Goal: Check status

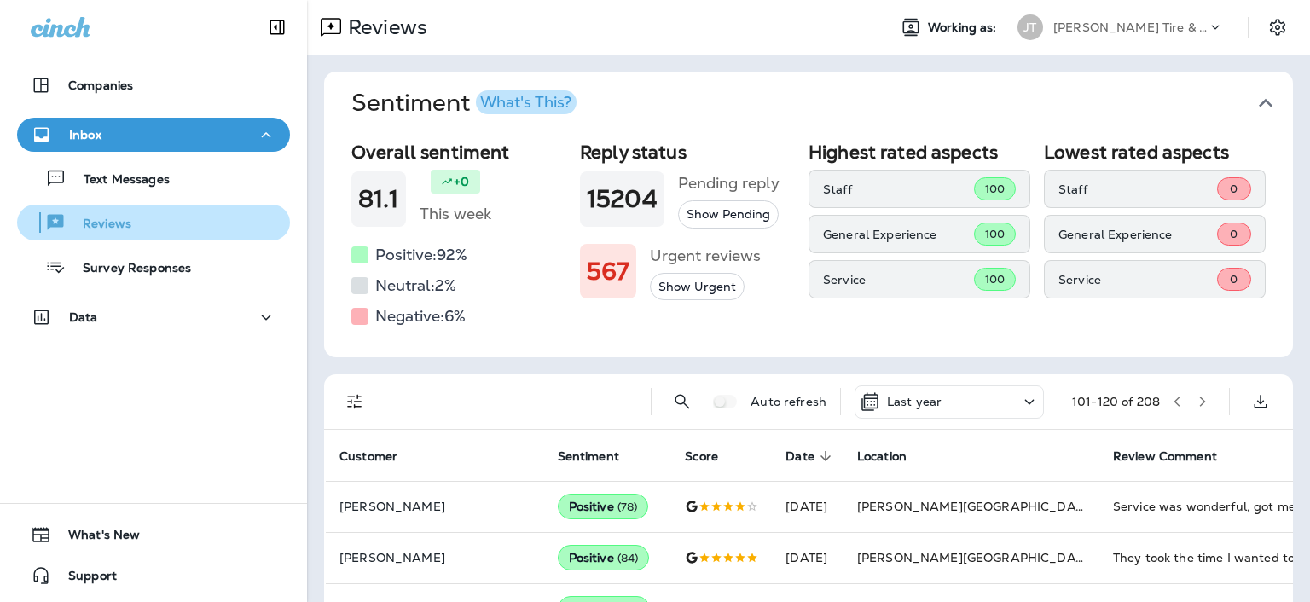
click at [188, 207] on button "Reviews" at bounding box center [153, 223] width 273 height 36
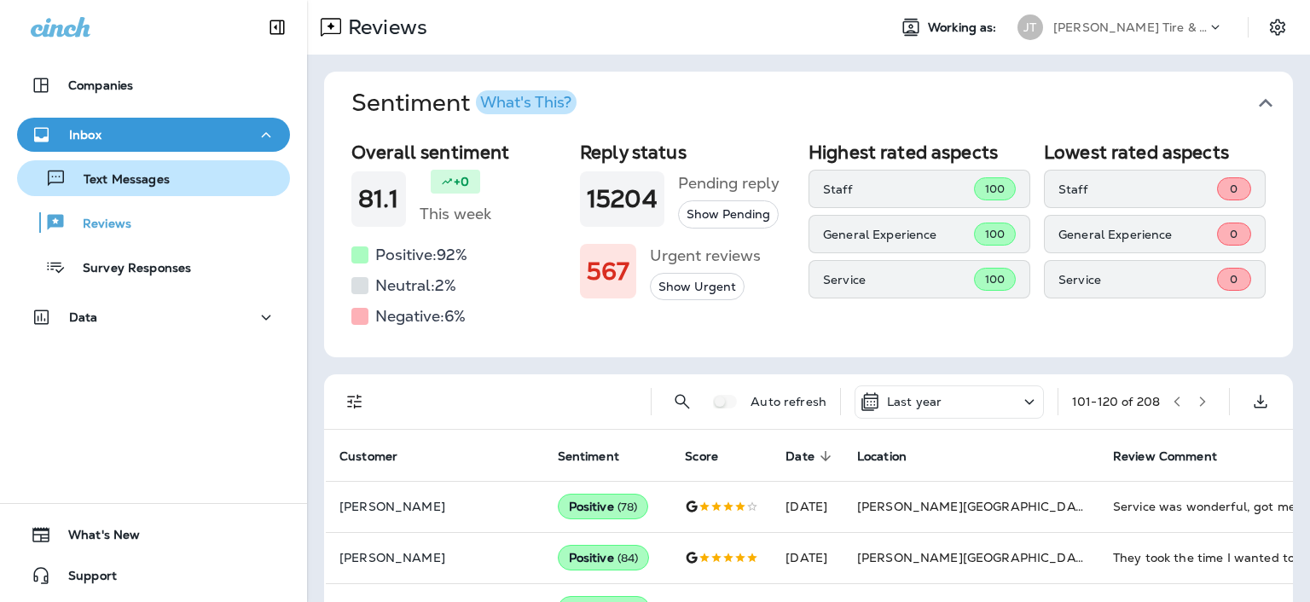
click at [202, 177] on div "Text Messages" at bounding box center [153, 178] width 259 height 26
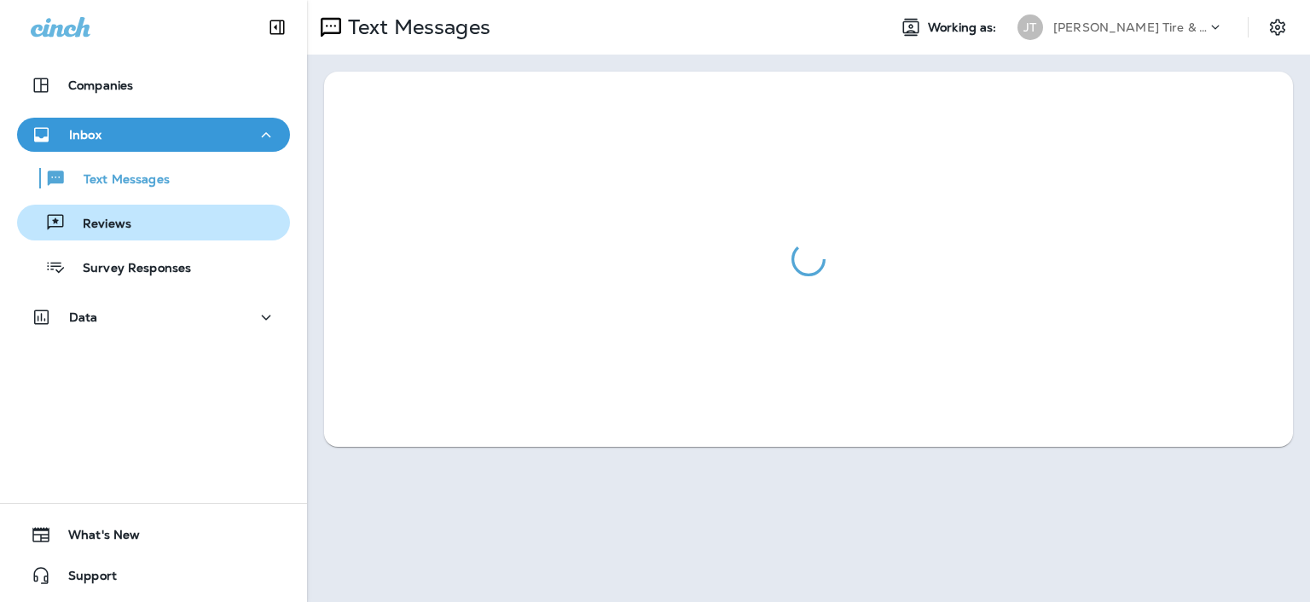
click at [194, 210] on div "Reviews" at bounding box center [153, 223] width 259 height 26
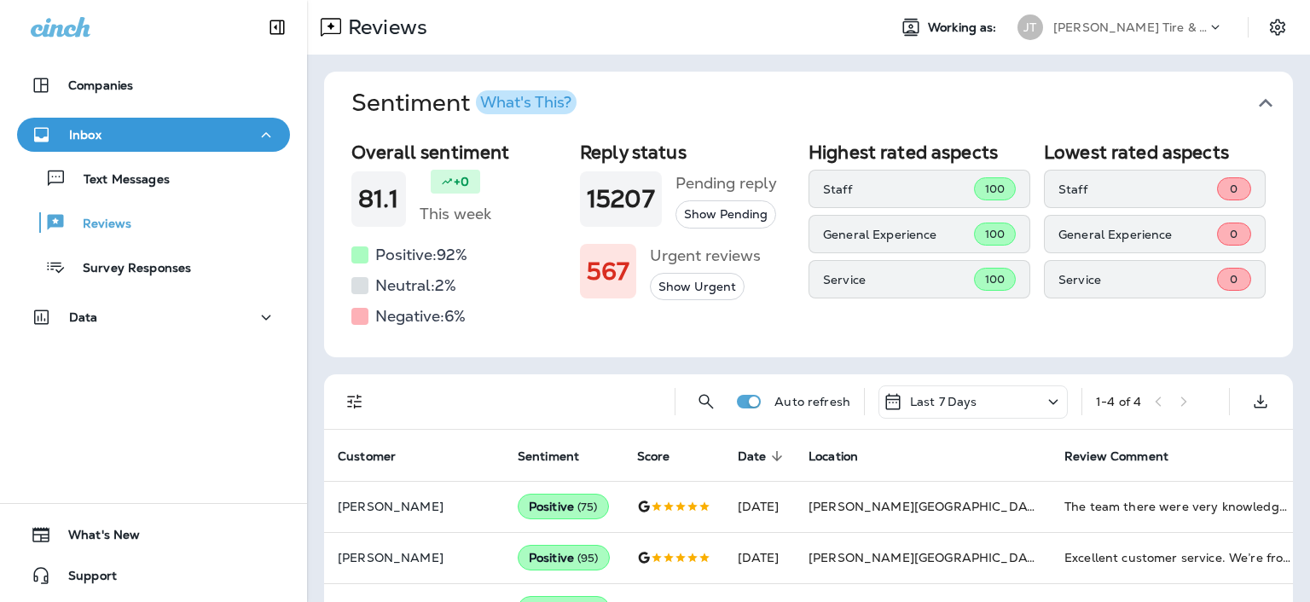
click at [1009, 392] on div "Last 7 Days" at bounding box center [973, 402] width 189 height 33
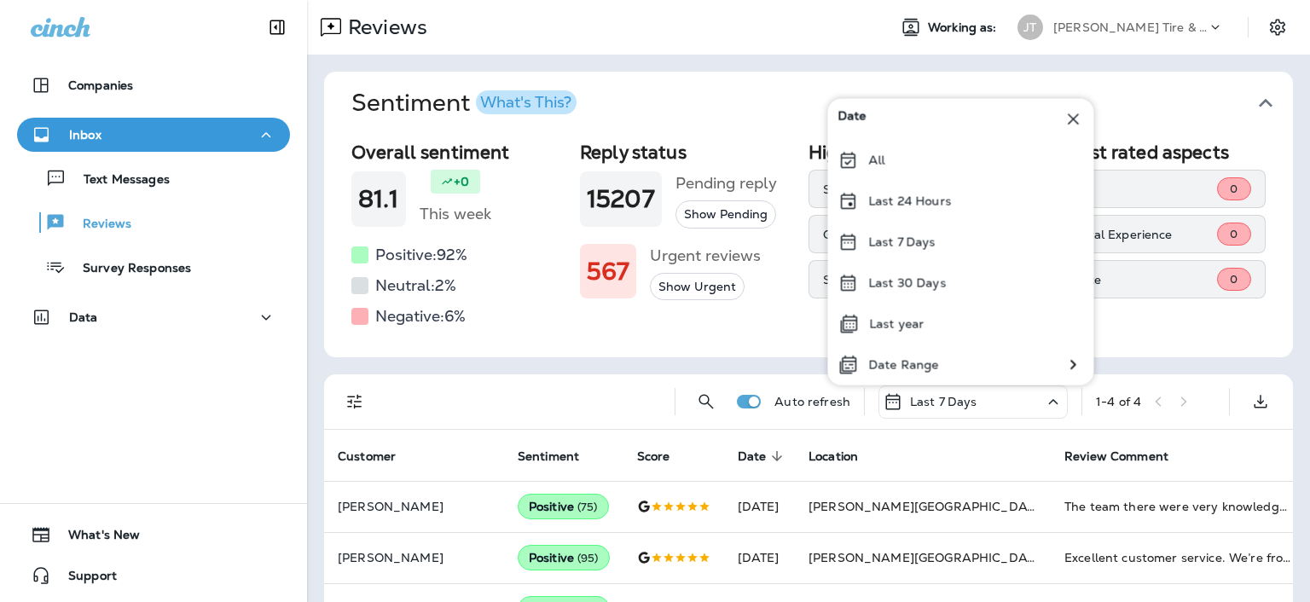
click at [1010, 392] on div "Last 7 Days" at bounding box center [973, 402] width 189 height 33
